Goal: Task Accomplishment & Management: Manage account settings

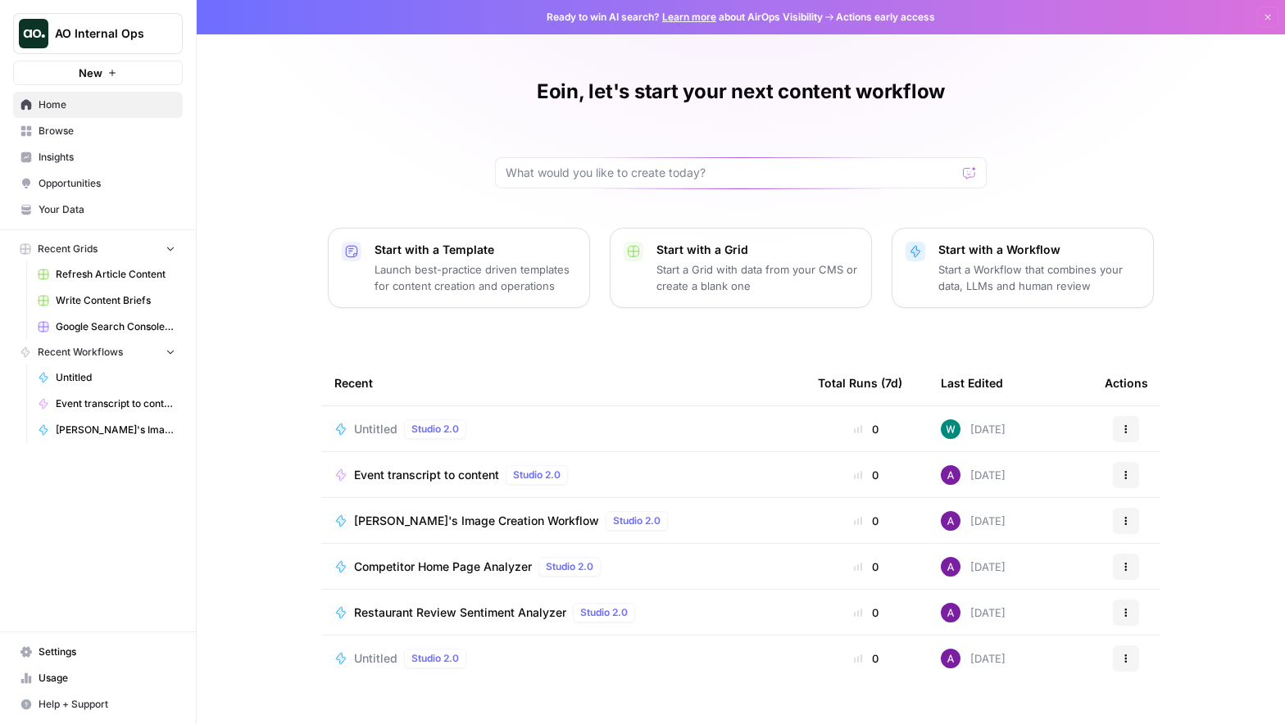
click at [106, 75] on button "New" at bounding box center [98, 73] width 170 height 25
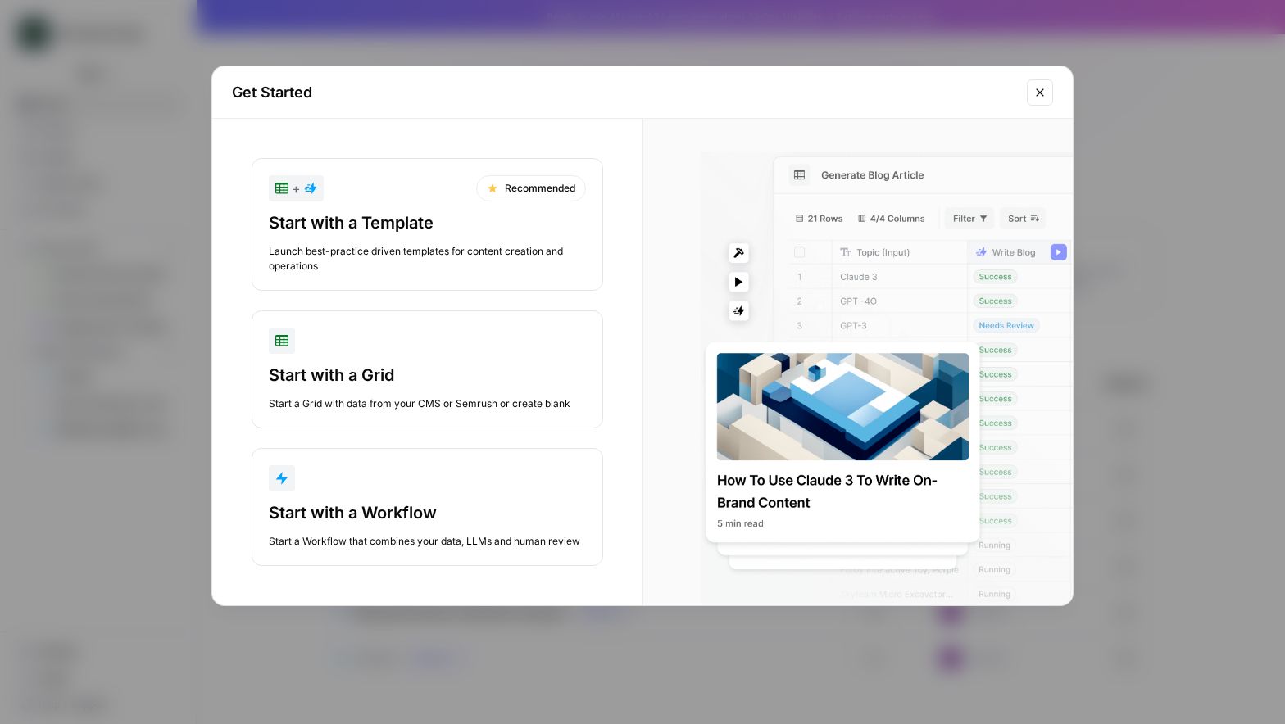
click at [1037, 84] on button "Close modal" at bounding box center [1040, 92] width 26 height 26
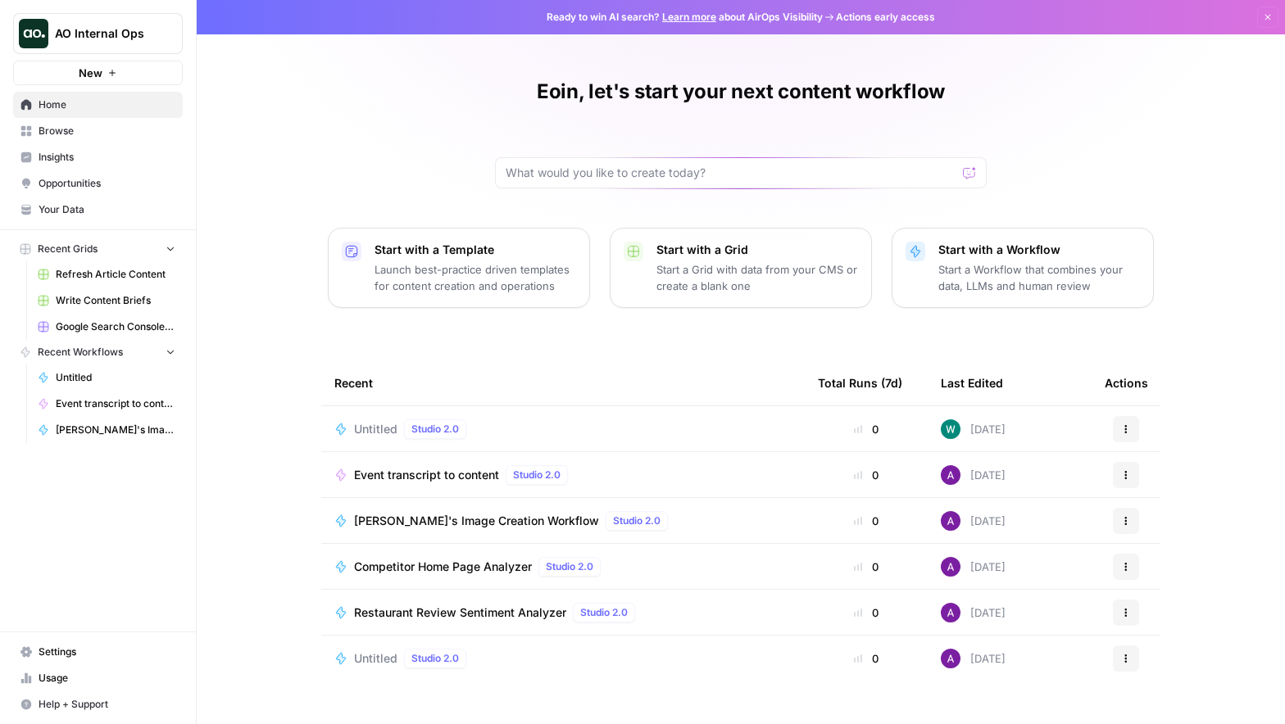
click at [119, 31] on span "AO Internal Ops" at bounding box center [104, 33] width 99 height 16
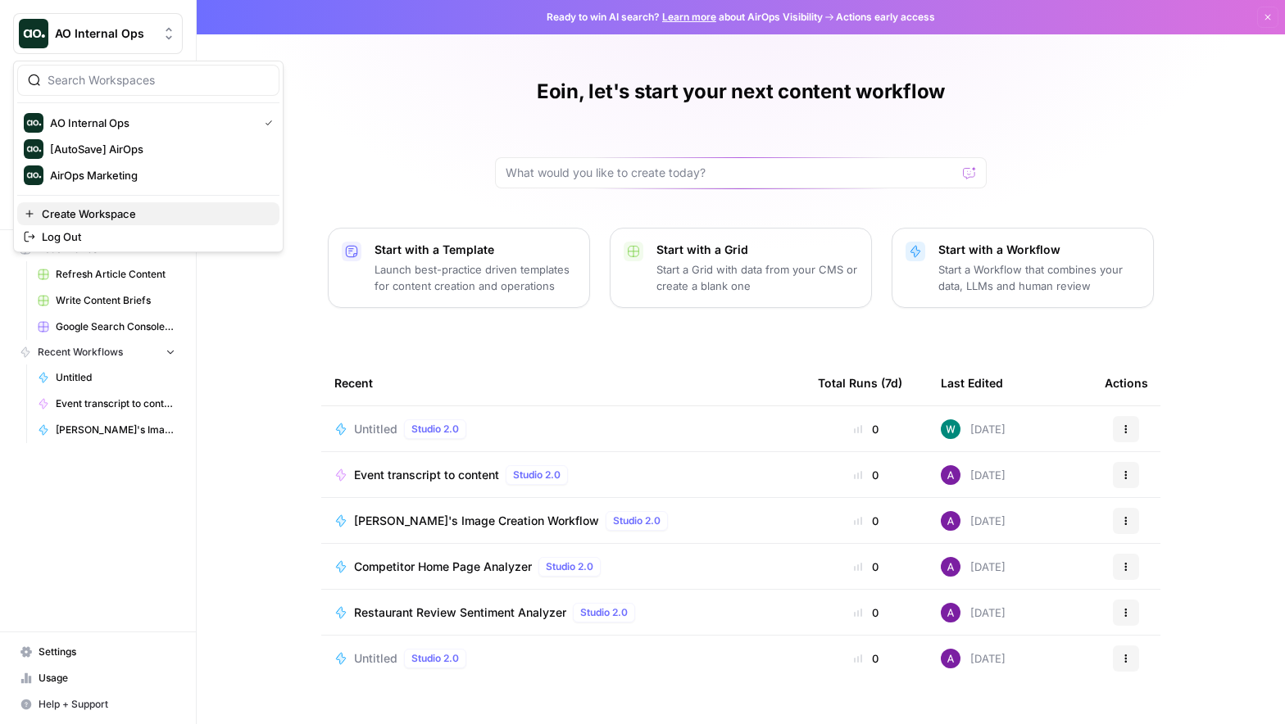
click at [120, 212] on span "Create Workspace" at bounding box center [154, 214] width 225 height 16
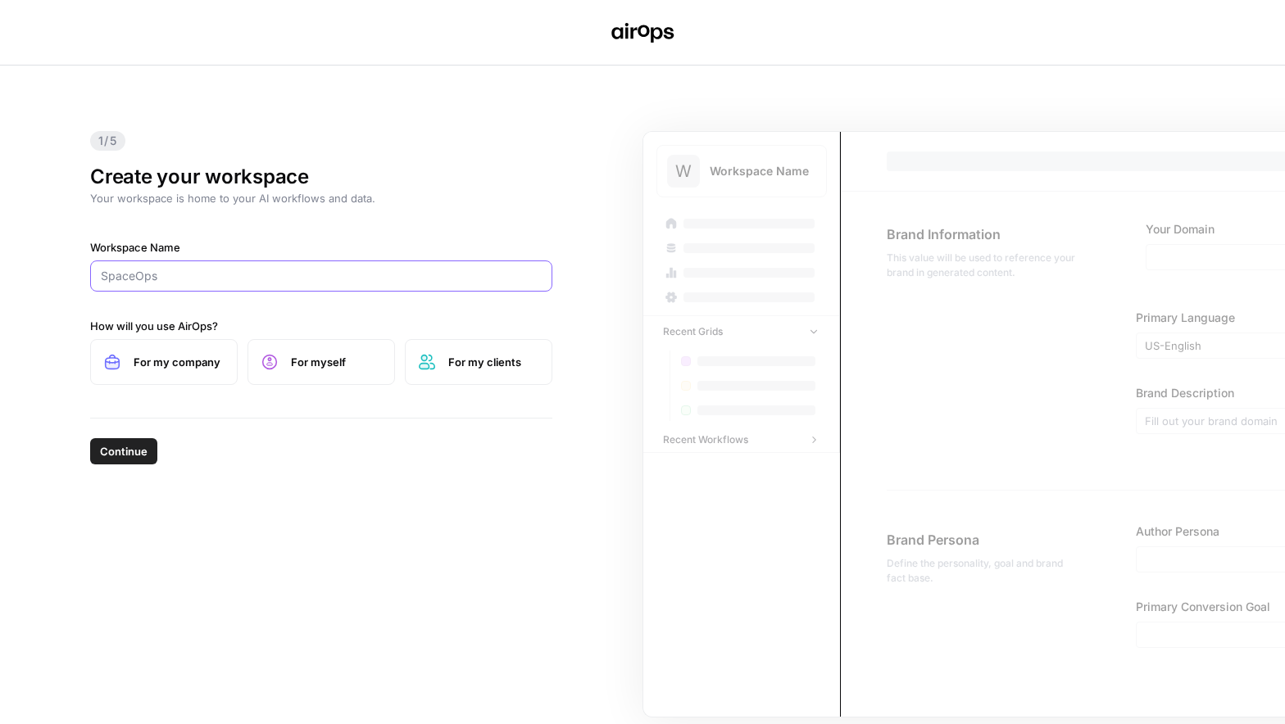
click at [143, 278] on input "Workspace Name" at bounding box center [321, 276] width 441 height 16
type input "Eoin's Sandbox Workspace"
click at [306, 376] on label "For myself" at bounding box center [321, 362] width 148 height 46
click at [134, 453] on span "Continue" at bounding box center [124, 451] width 48 height 16
